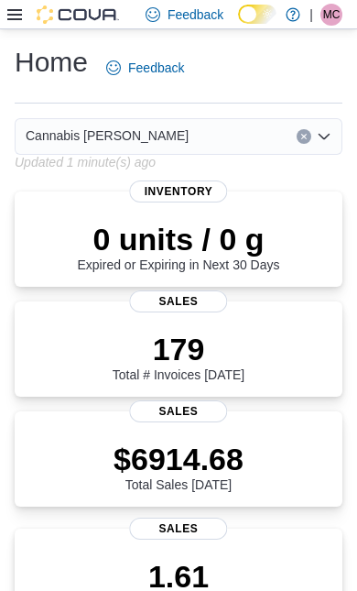
click at [17, 22] on icon at bounding box center [14, 14] width 15 height 15
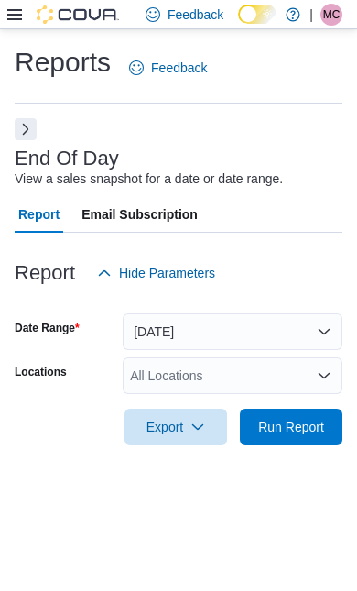
scroll to position [41, 0]
click at [299, 409] on span "Run Report" at bounding box center [291, 427] width 81 height 37
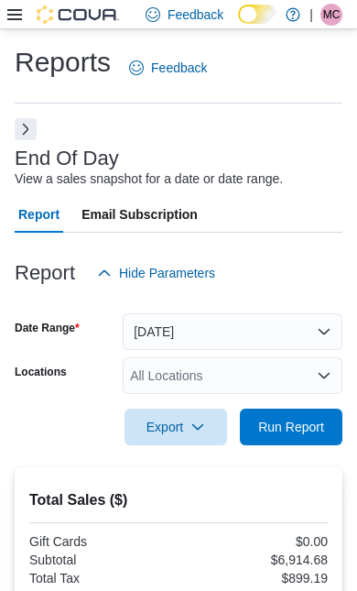
click at [282, 333] on button "[DATE]" at bounding box center [233, 331] width 220 height 37
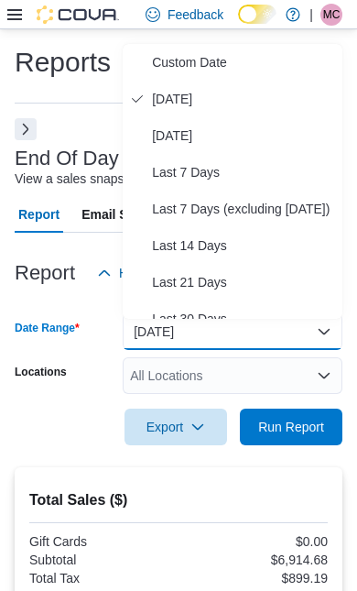
click at [225, 57] on span "Custom Date" at bounding box center [243, 62] width 183 height 22
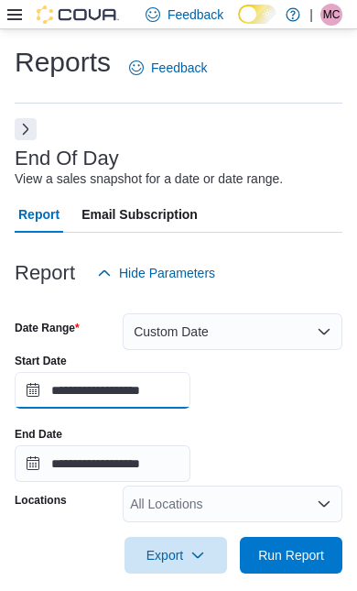
click at [180, 397] on input "**********" at bounding box center [103, 390] width 176 height 37
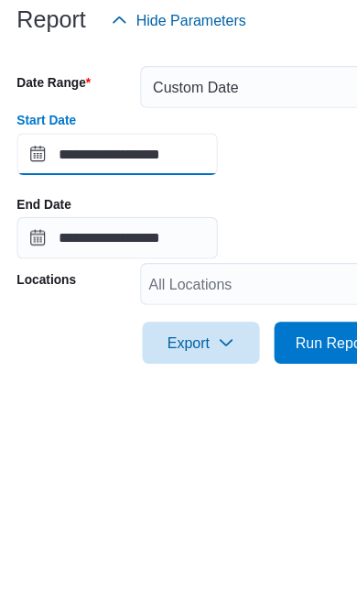
scroll to position [216, 0]
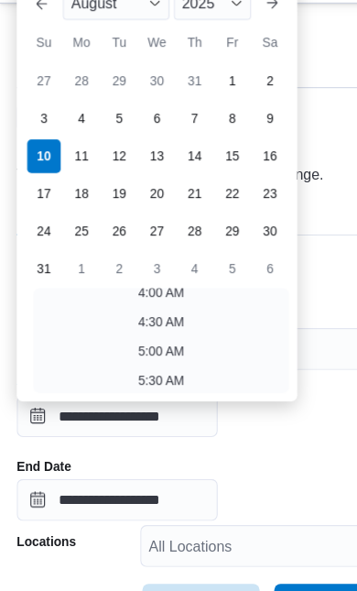
click at [203, 82] on div "1" at bounding box center [203, 96] width 29 height 29
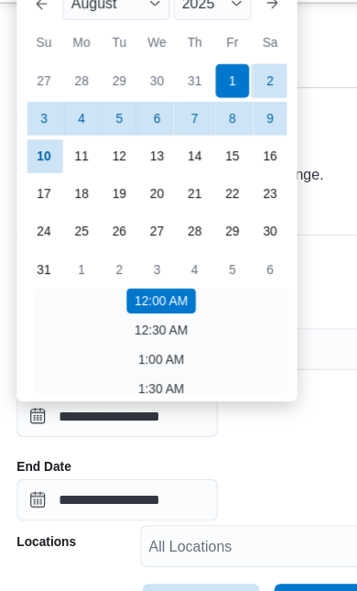
click at [203, 115] on div "8" at bounding box center [203, 129] width 29 height 29
type input "**********"
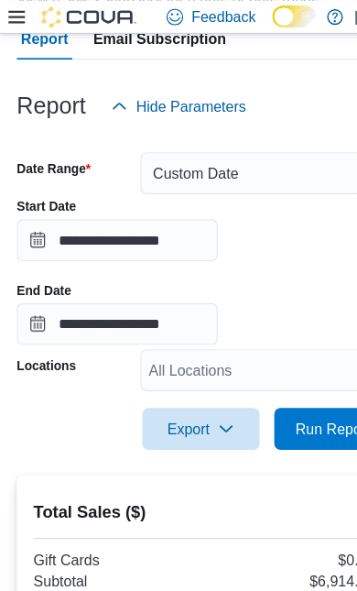
scroll to position [201, 0]
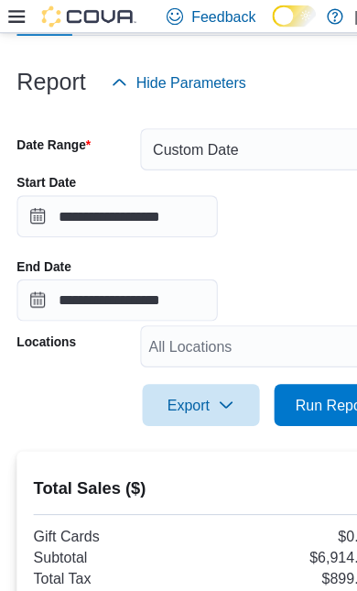
click at [280, 372] on span "Run Report" at bounding box center [291, 354] width 81 height 37
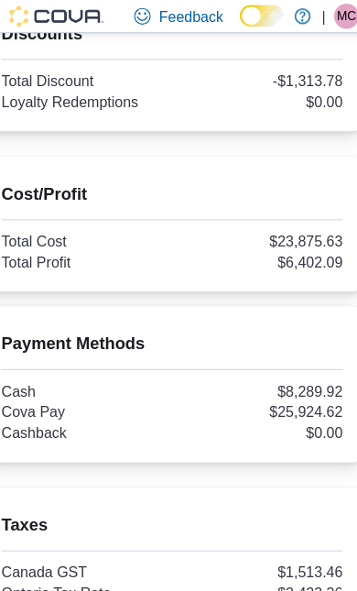
scroll to position [907, 0]
